Goal: Information Seeking & Learning: Learn about a topic

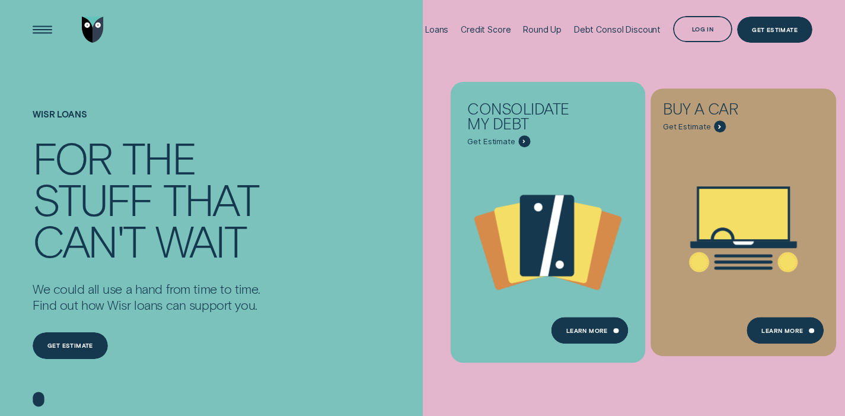
click at [621, 196] on icon "Consolidate my debt - Learn more" at bounding box center [548, 236] width 195 height 149
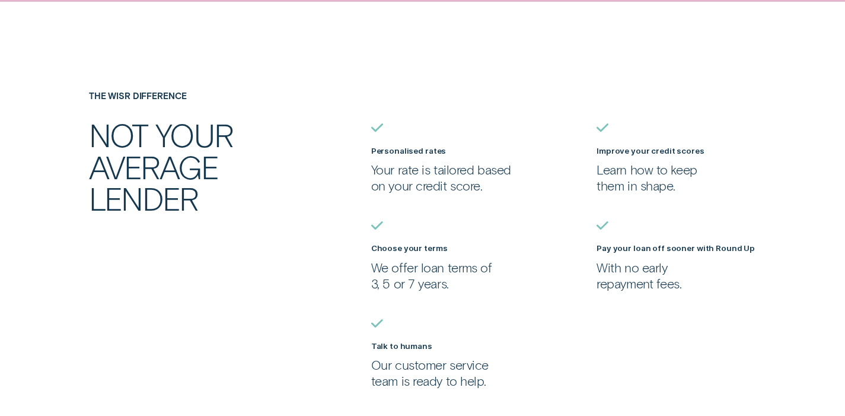
scroll to position [888, 0]
click at [783, 117] on div "Personalised rates Your rate is tailored based on your credit score. Improve yo…" at bounding box center [591, 239] width 451 height 299
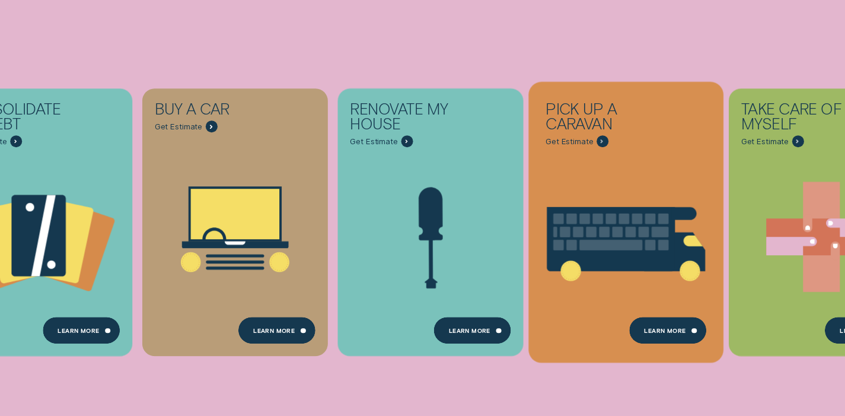
scroll to position [151, 0]
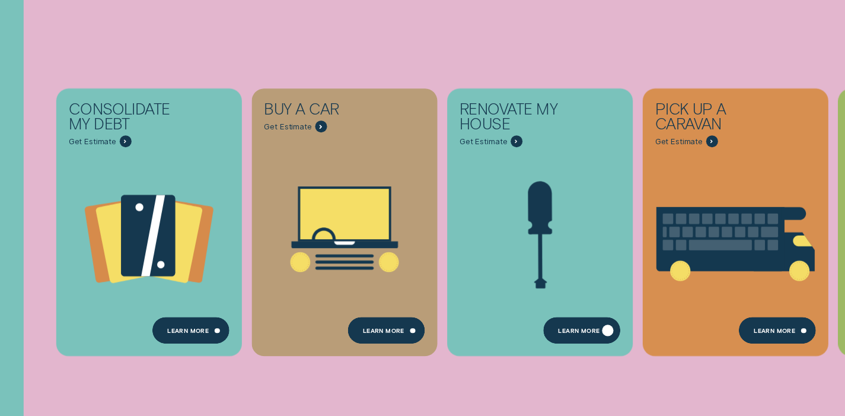
click at [580, 324] on div "Learn more" at bounding box center [581, 330] width 77 height 27
